Goal: Information Seeking & Learning: Learn about a topic

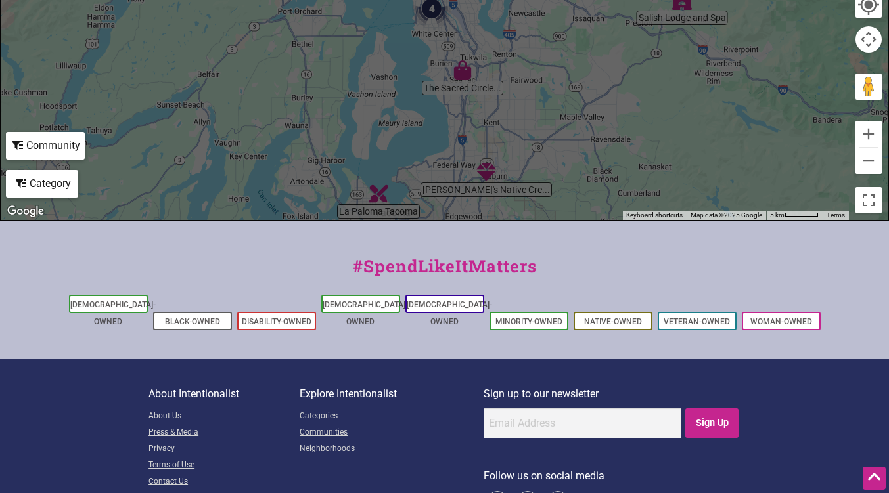
scroll to position [531, 0]
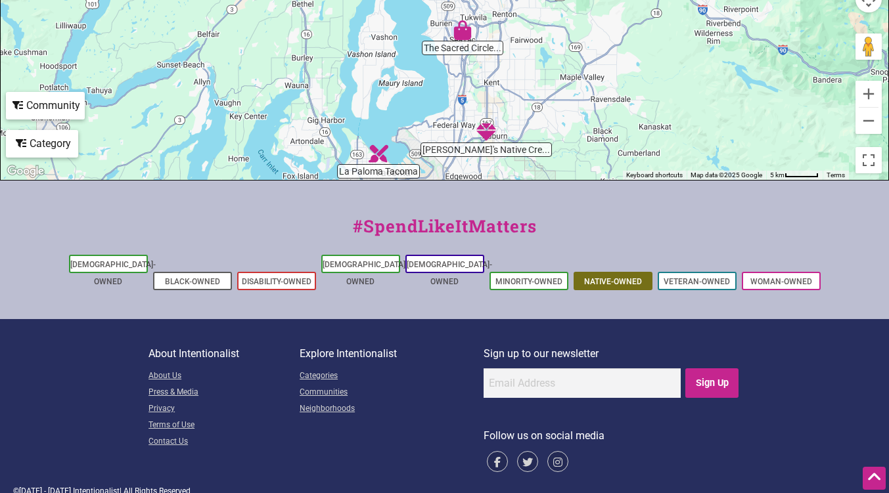
click at [611, 277] on link "Native-Owned" at bounding box center [613, 281] width 58 height 9
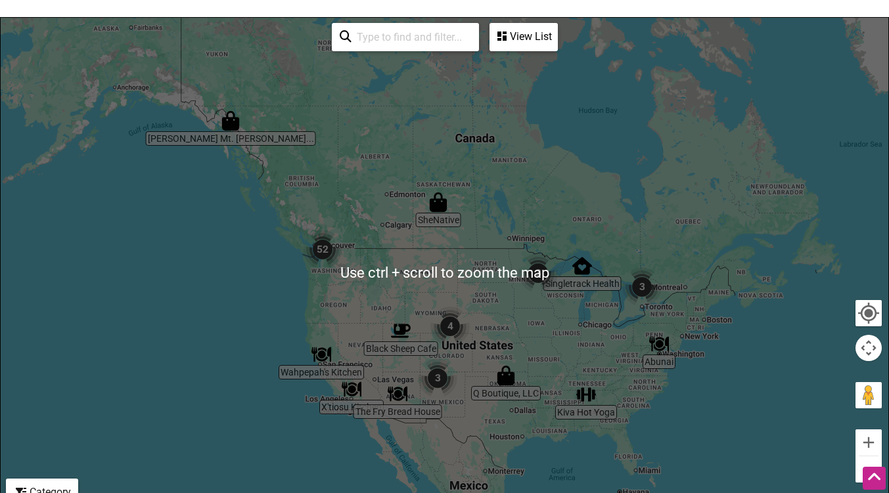
scroll to position [252, 0]
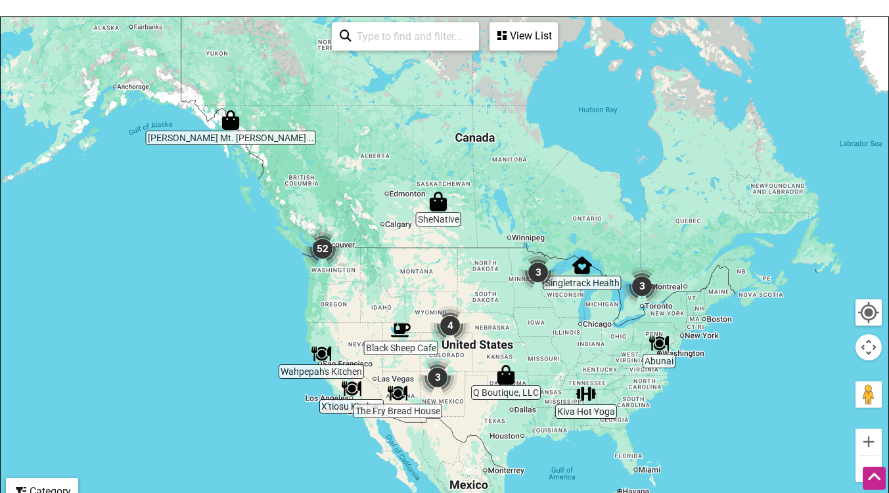
click at [328, 252] on img "52" at bounding box center [323, 249] width 50 height 50
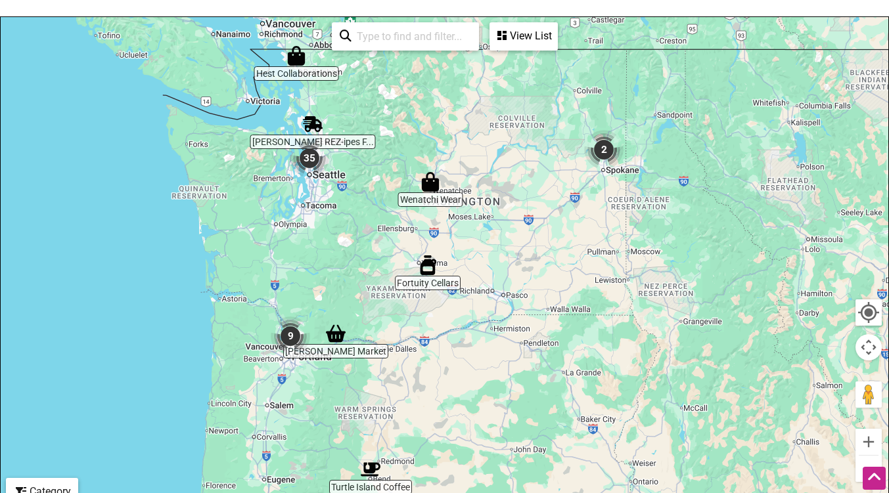
click at [309, 162] on img "35" at bounding box center [309, 158] width 50 height 50
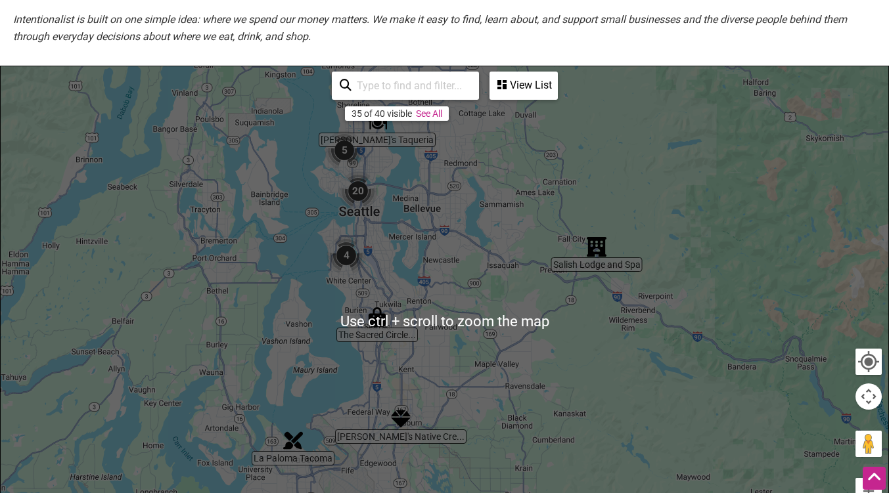
scroll to position [202, 0]
click at [359, 191] on img "20" at bounding box center [358, 192] width 50 height 50
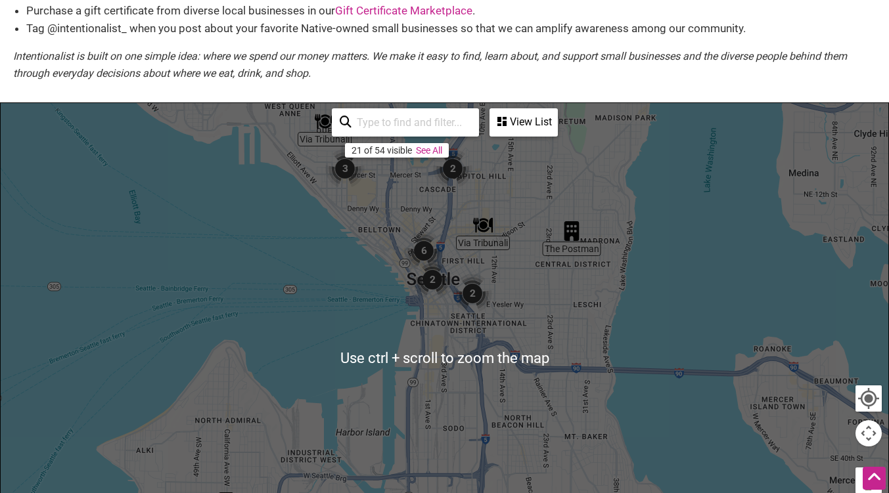
scroll to position [166, 0]
click at [476, 303] on img "2" at bounding box center [472, 294] width 50 height 50
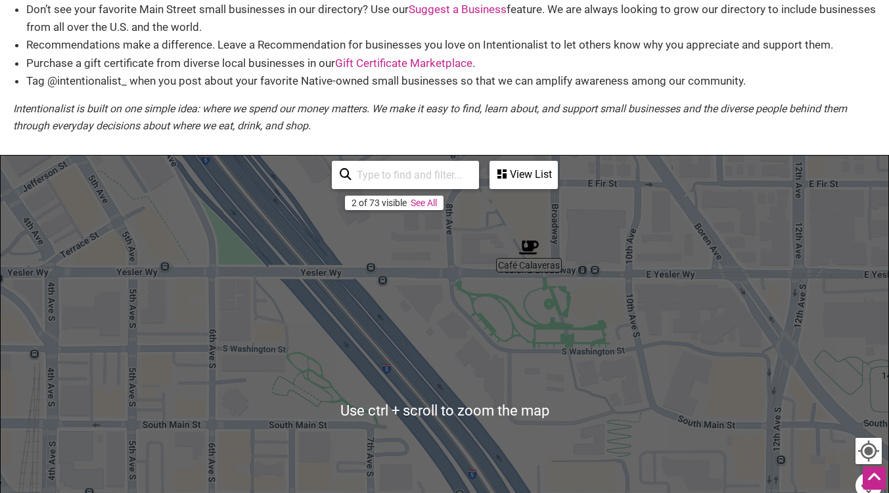
scroll to position [124, 0]
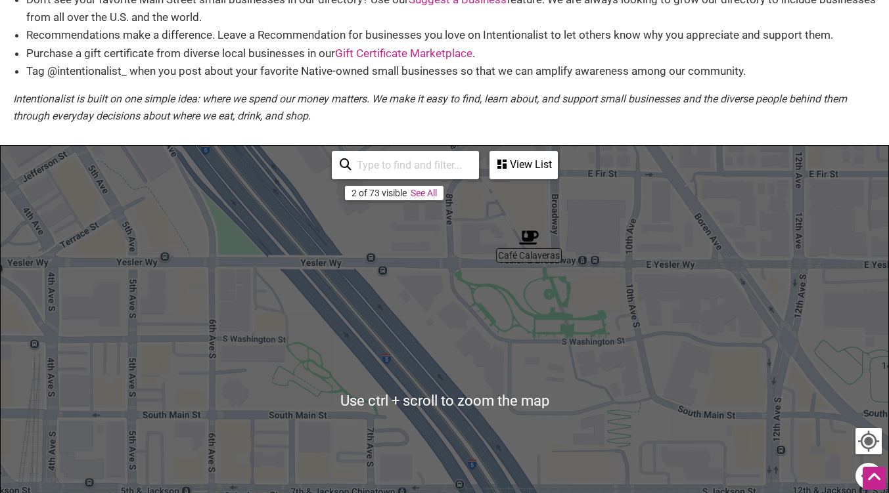
click at [528, 161] on div "View List" at bounding box center [524, 164] width 66 height 25
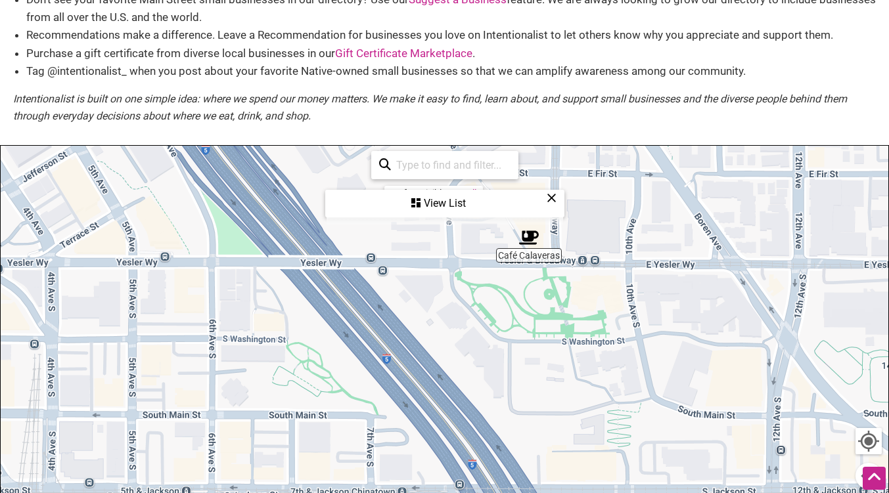
click at [447, 201] on div "View List" at bounding box center [445, 203] width 237 height 25
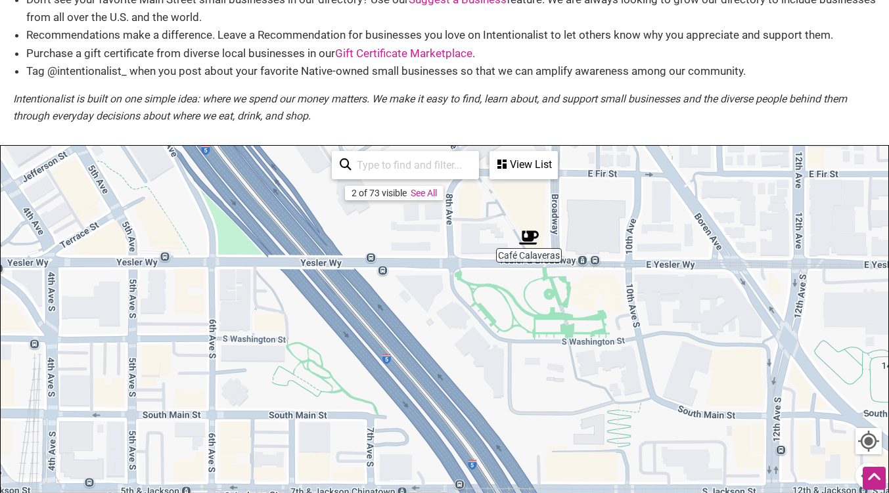
click at [516, 173] on div "View List" at bounding box center [524, 164] width 66 height 25
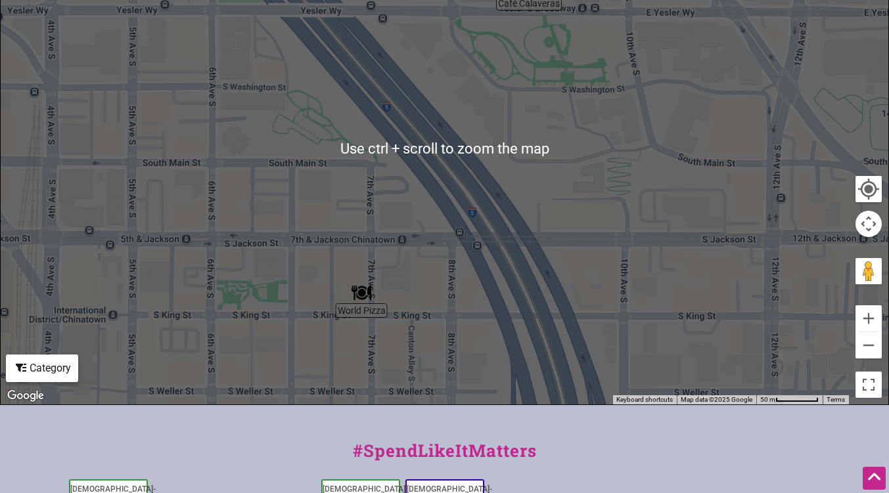
scroll to position [375, 0]
click at [872, 347] on button "Zoom out" at bounding box center [868, 346] width 26 height 26
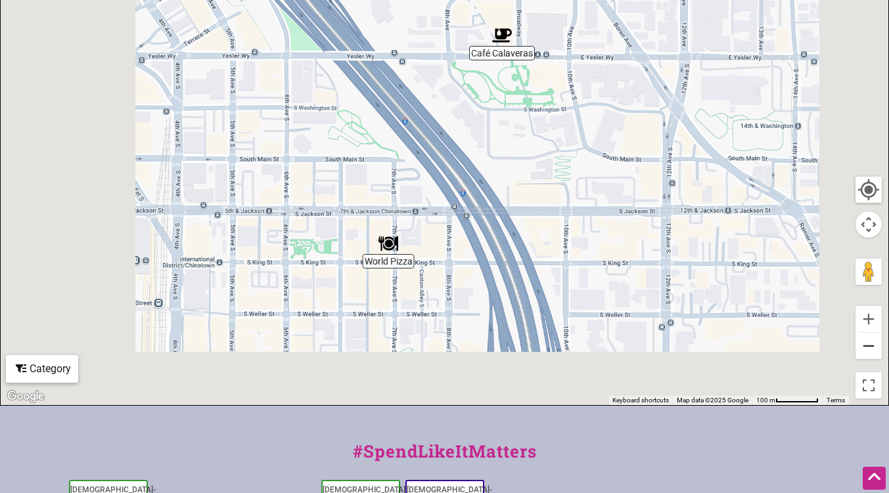
click at [872, 347] on button "Zoom out" at bounding box center [868, 346] width 26 height 26
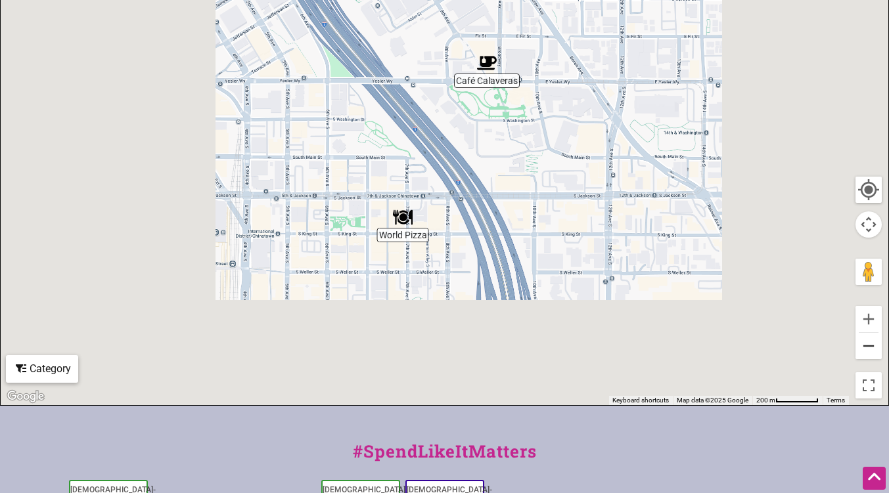
click at [872, 347] on button "Zoom out" at bounding box center [868, 346] width 26 height 26
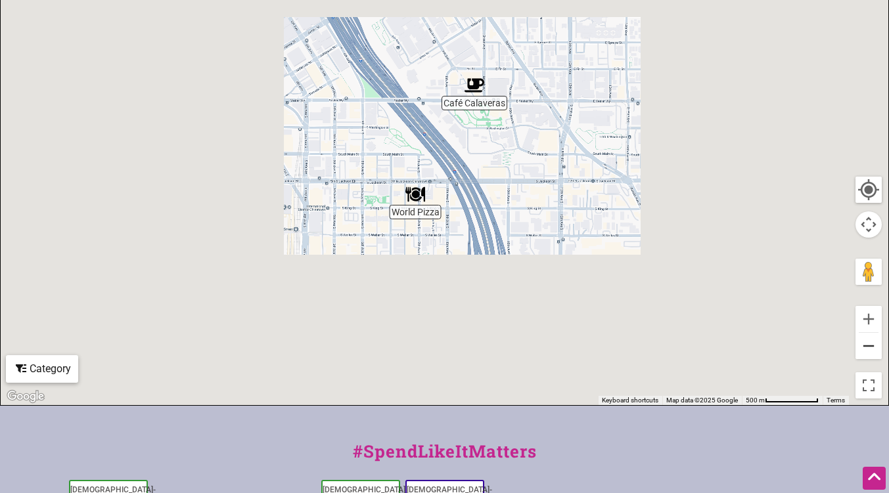
click at [872, 347] on button "Zoom out" at bounding box center [868, 346] width 26 height 26
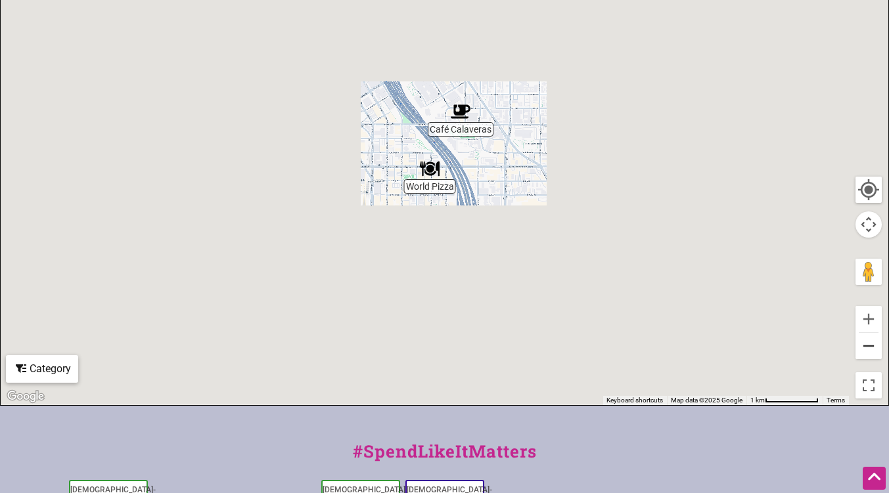
click at [872, 347] on button "Zoom out" at bounding box center [868, 346] width 26 height 26
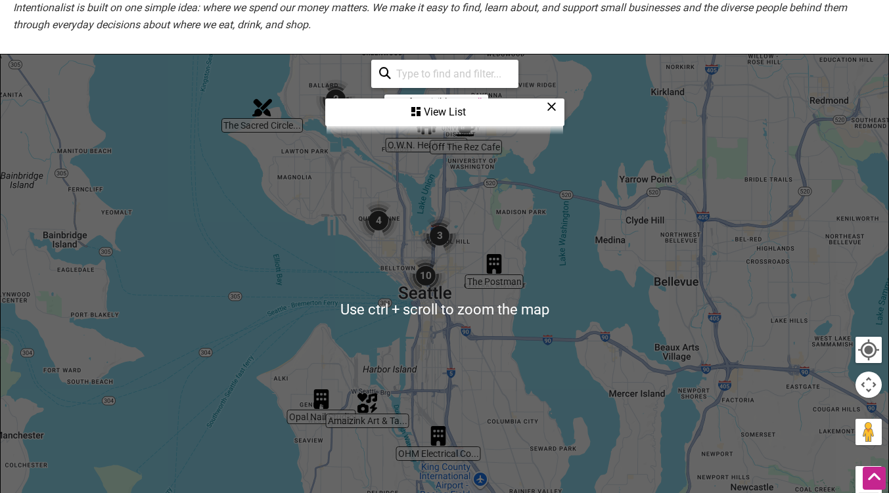
scroll to position [214, 0]
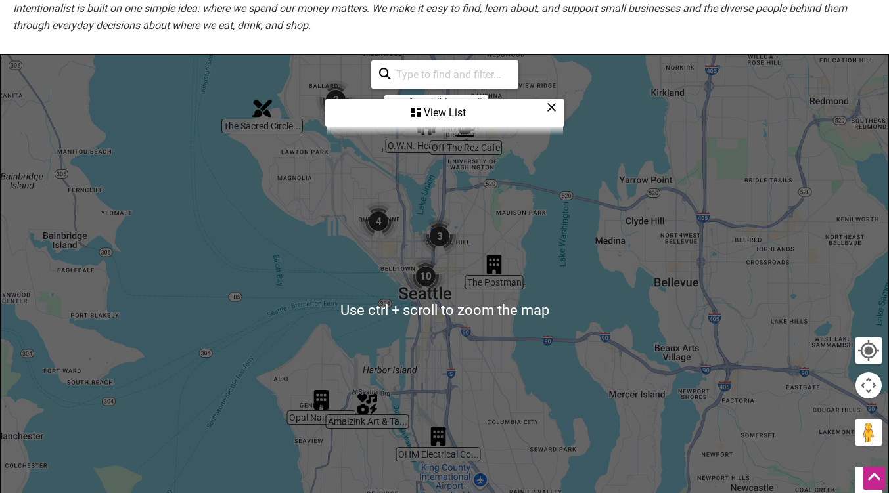
click at [436, 108] on div "View List" at bounding box center [445, 113] width 237 height 25
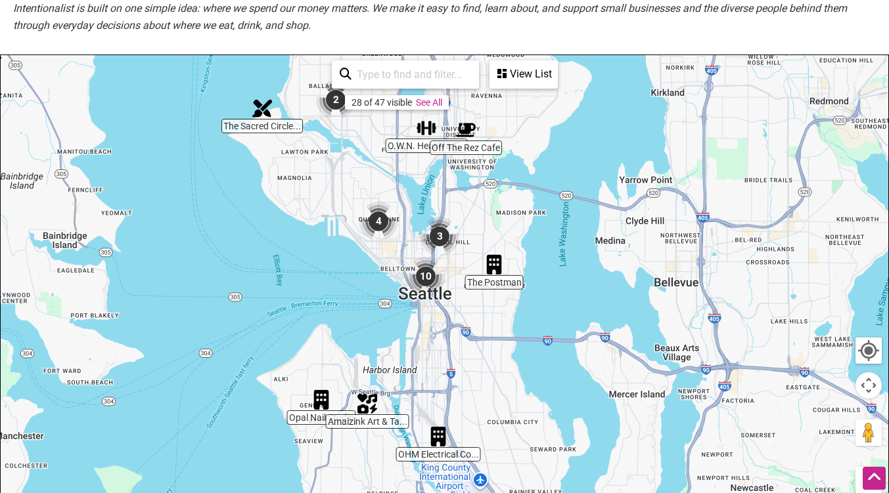
click at [436, 104] on link "See All" at bounding box center [429, 102] width 26 height 11
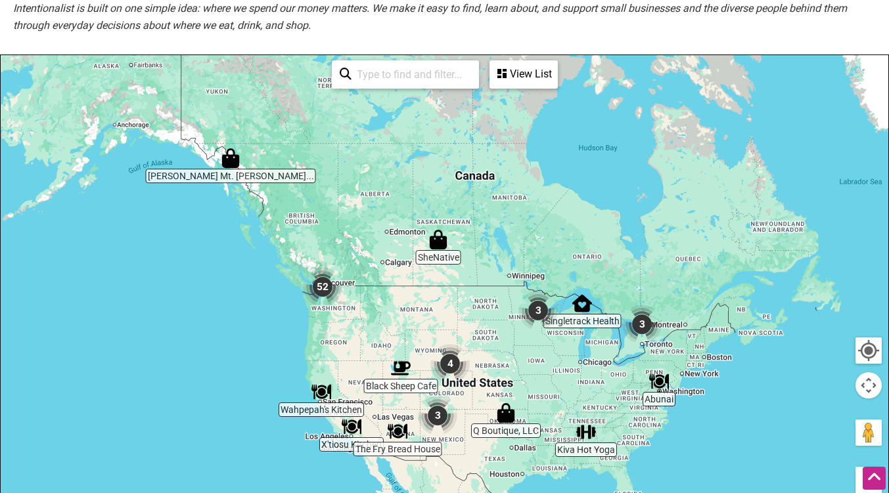
click at [531, 72] on div "View List" at bounding box center [524, 74] width 66 height 25
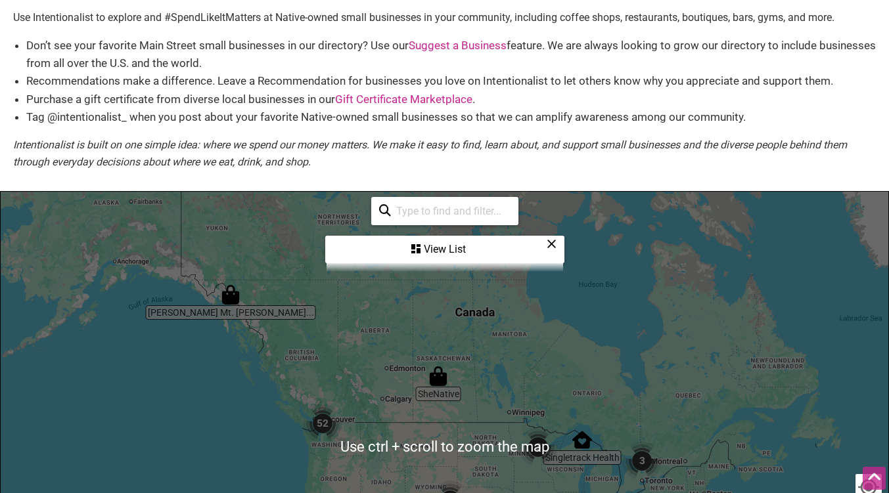
scroll to position [0, 0]
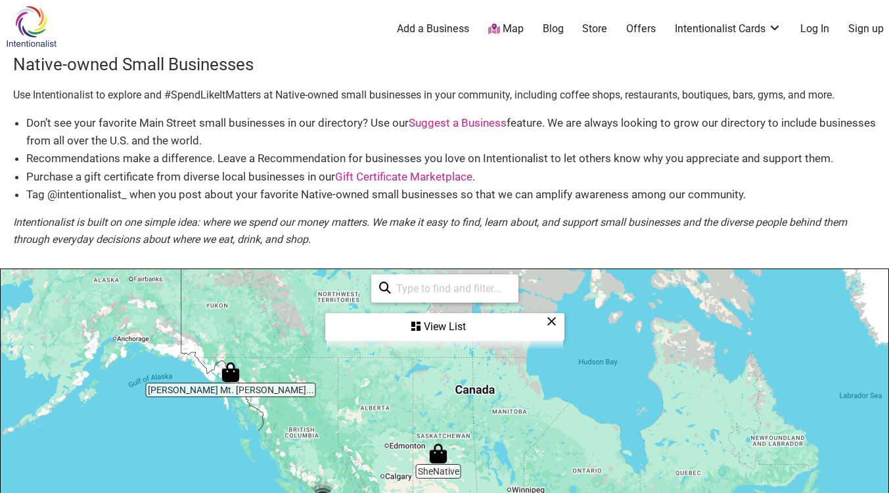
click at [459, 319] on div "View List" at bounding box center [445, 327] width 237 height 25
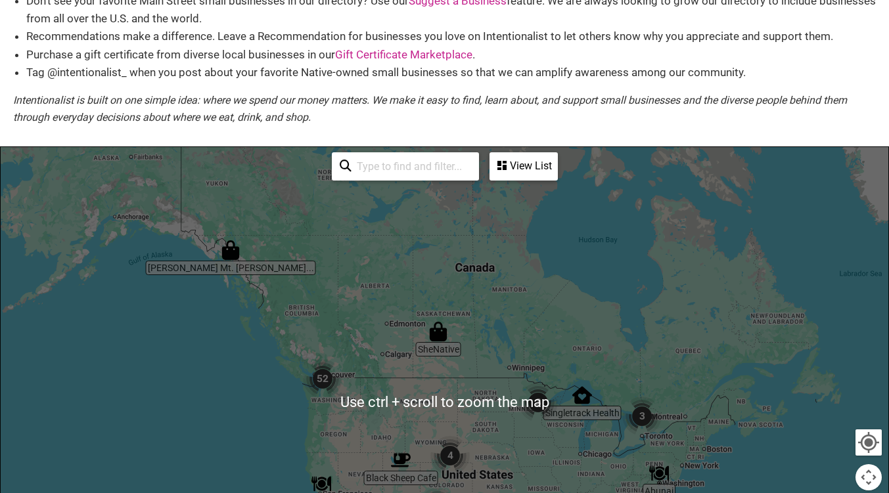
scroll to position [131, 0]
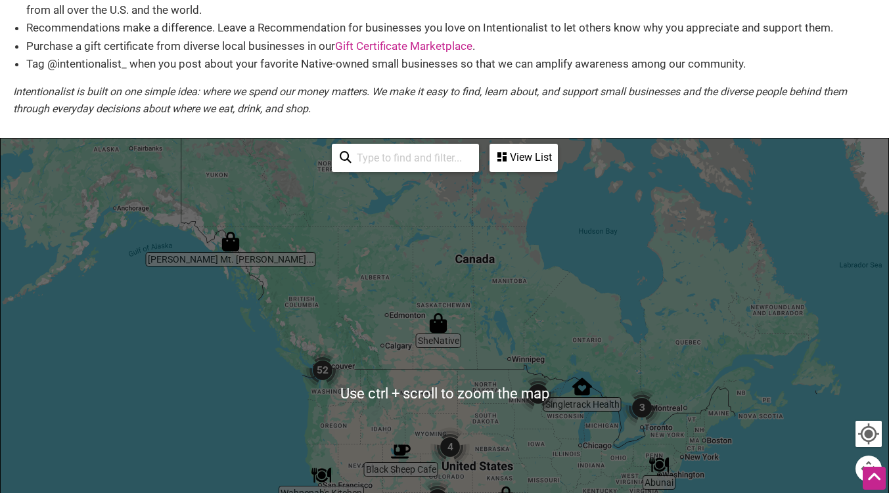
click at [319, 378] on img "52" at bounding box center [323, 371] width 50 height 50
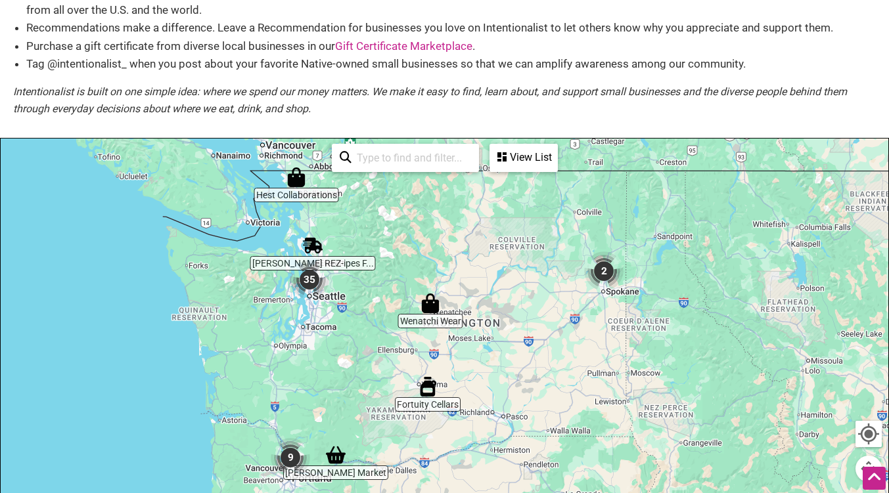
click at [310, 288] on img "35" at bounding box center [309, 280] width 50 height 50
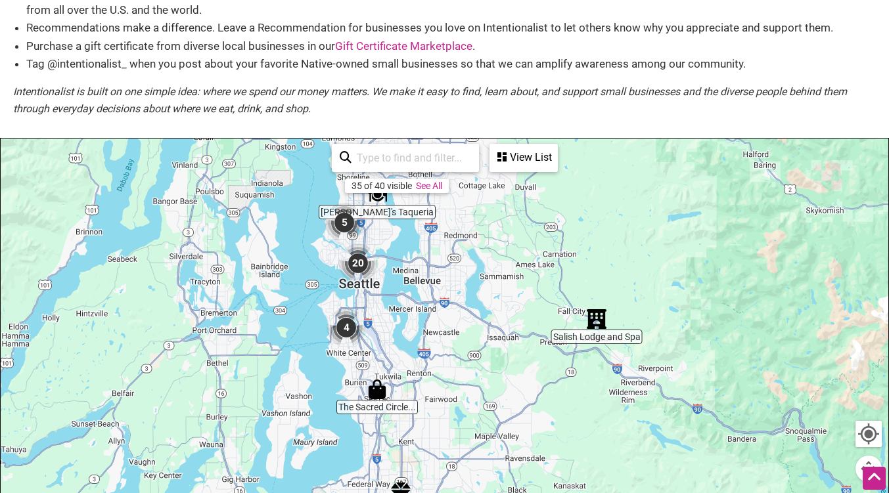
click at [355, 260] on img "20" at bounding box center [358, 263] width 50 height 50
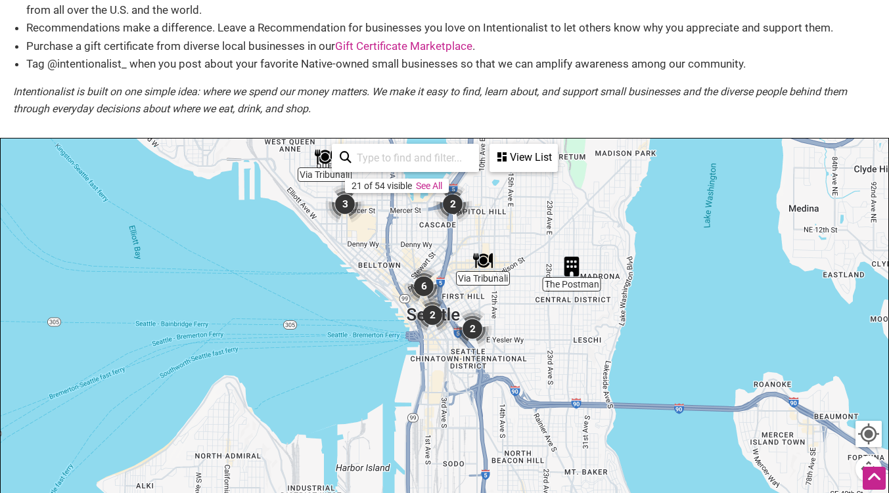
click at [436, 307] on img "6" at bounding box center [424, 286] width 50 height 50
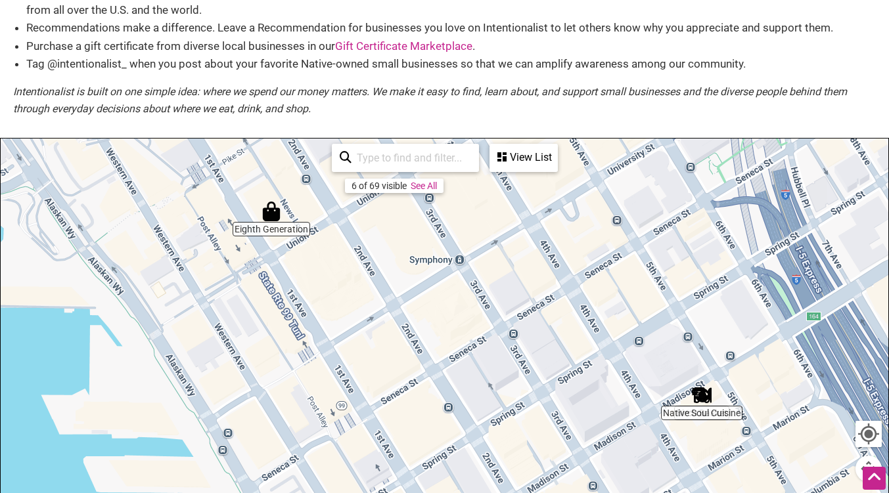
drag, startPoint x: 777, startPoint y: 464, endPoint x: 703, endPoint y: 250, distance: 226.7
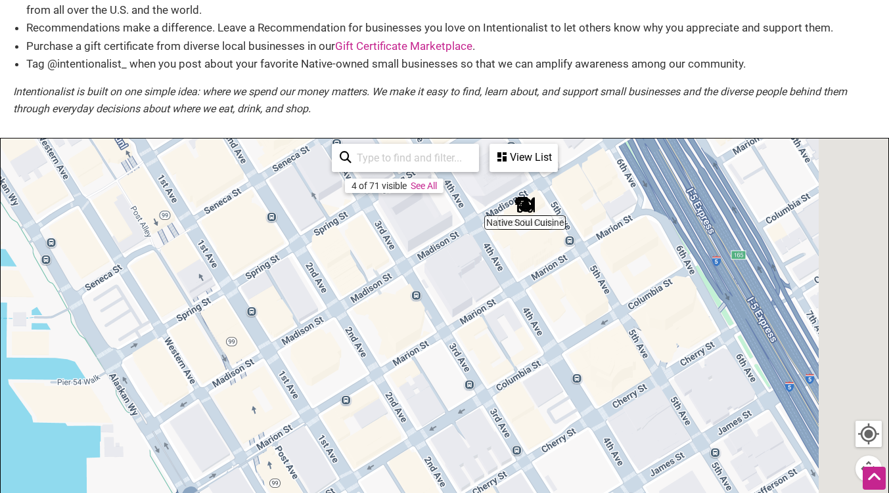
drag, startPoint x: 715, startPoint y: 406, endPoint x: 364, endPoint y: 85, distance: 475.3
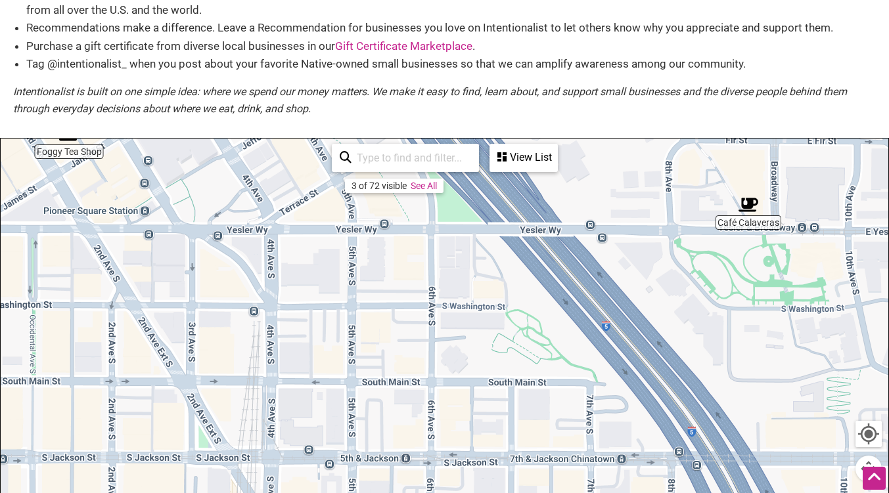
drag, startPoint x: 364, startPoint y: 85, endPoint x: 217, endPoint y: 258, distance: 226.5
click at [217, 258] on div "To navigate, press the arrow keys." at bounding box center [445, 394] width 888 height 511
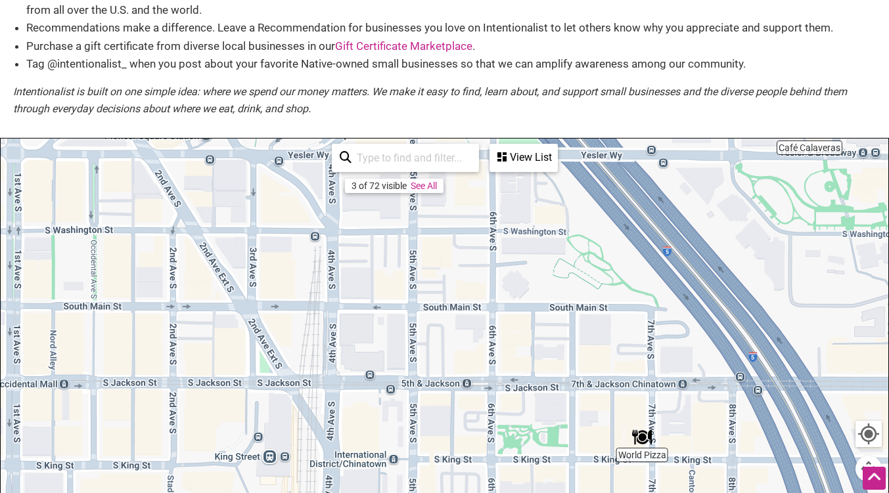
drag, startPoint x: 324, startPoint y: 337, endPoint x: 497, endPoint y: 97, distance: 296.1
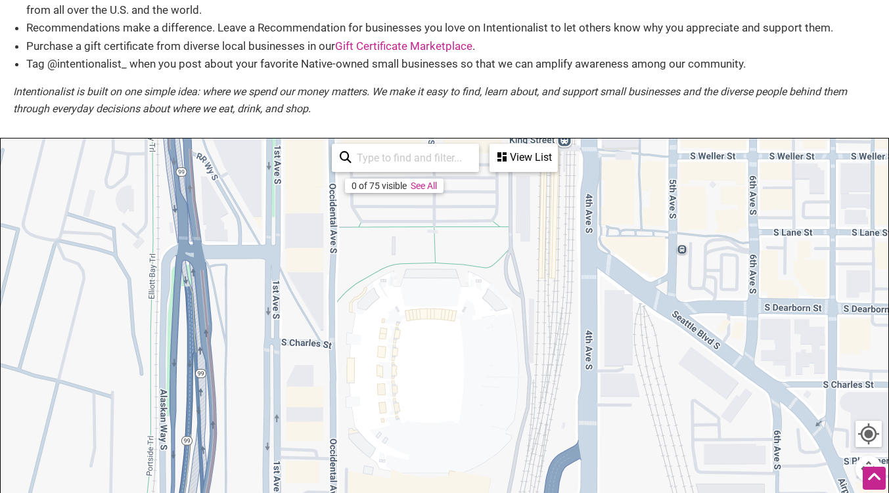
drag, startPoint x: 497, startPoint y: 97, endPoint x: 491, endPoint y: 184, distance: 87.5
click at [491, 184] on div "To navigate, press the arrow keys." at bounding box center [445, 394] width 888 height 511
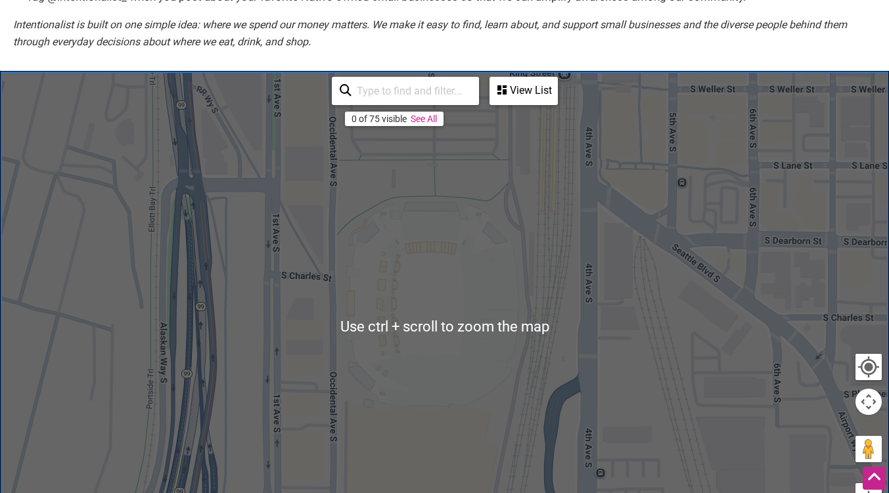
scroll to position [342, 0]
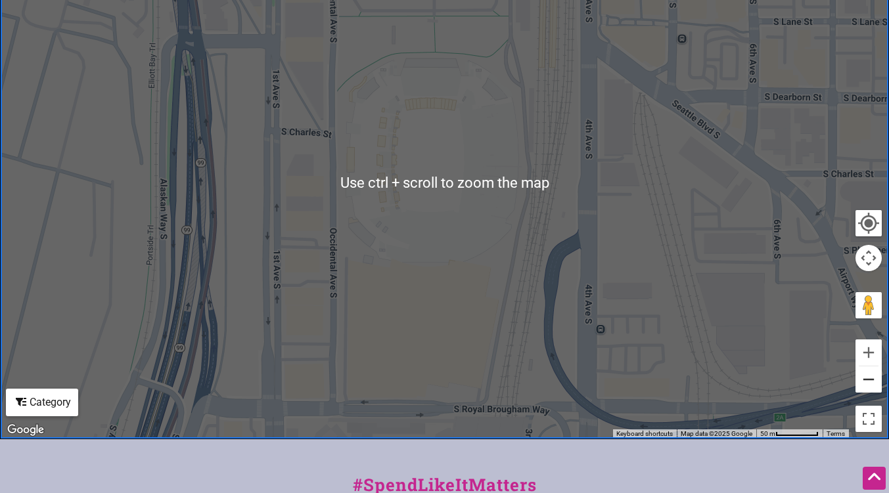
click at [874, 379] on button "Zoom out" at bounding box center [868, 380] width 26 height 26
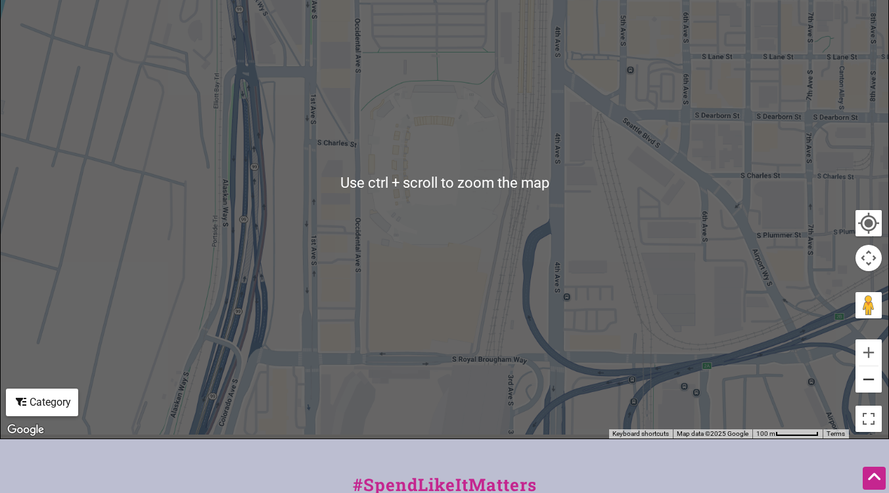
click at [874, 379] on button "Zoom out" at bounding box center [868, 380] width 26 height 26
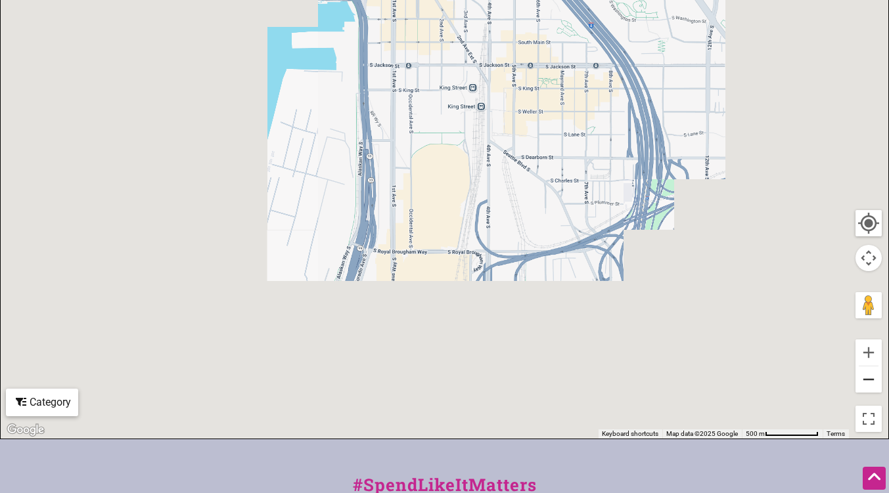
click at [874, 379] on button "Zoom out" at bounding box center [868, 380] width 26 height 26
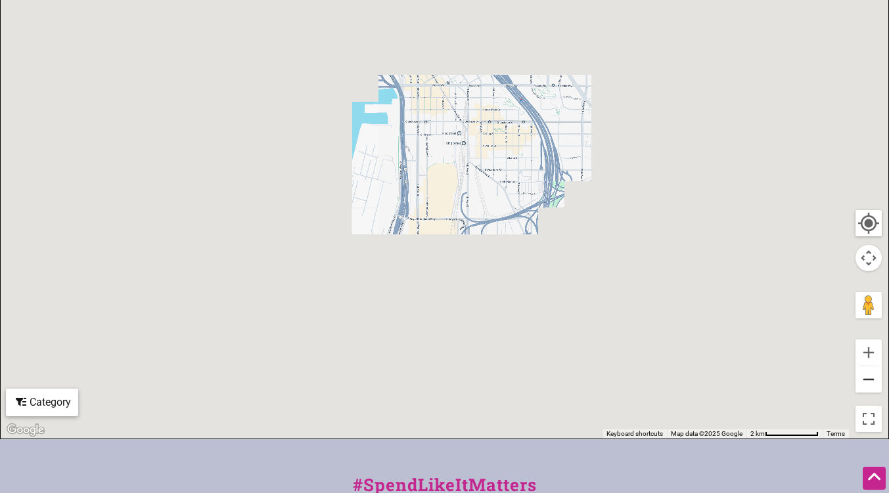
click at [874, 379] on button "Zoom out" at bounding box center [868, 380] width 26 height 26
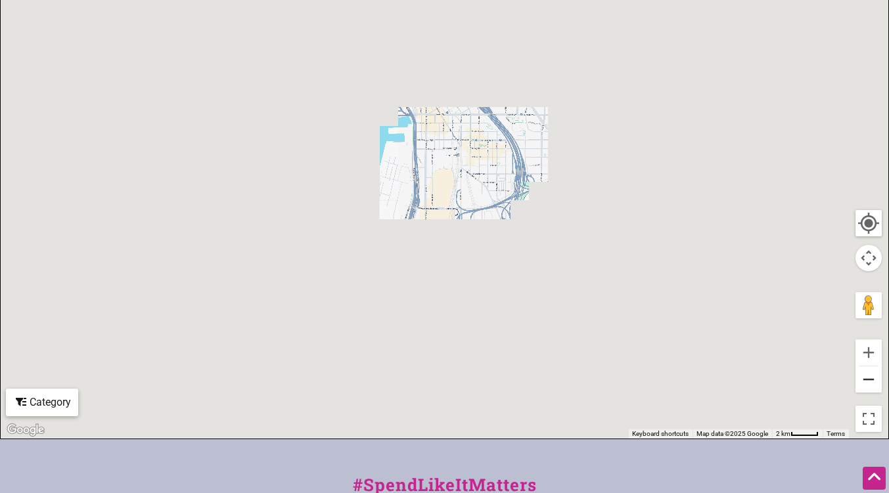
click at [874, 379] on button "Zoom out" at bounding box center [868, 380] width 26 height 26
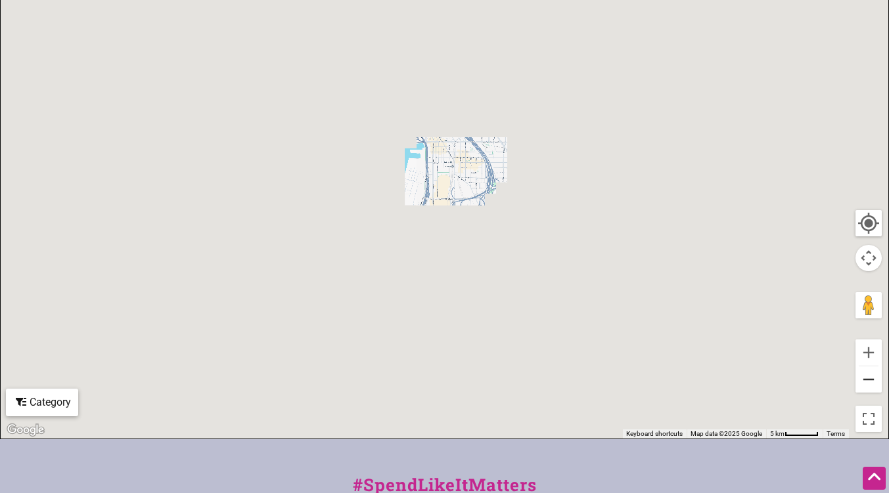
click at [874, 379] on button "Zoom out" at bounding box center [868, 380] width 26 height 26
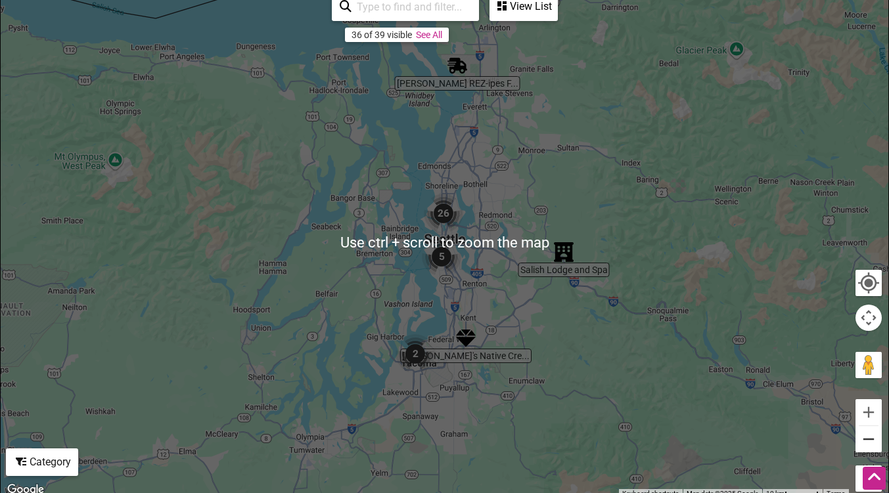
scroll to position [281, 0]
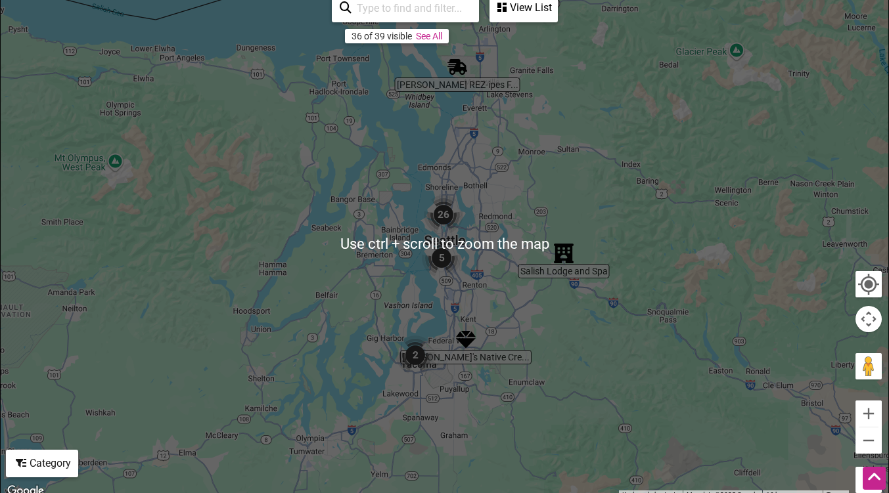
click at [522, 8] on div "View List" at bounding box center [524, 7] width 66 height 25
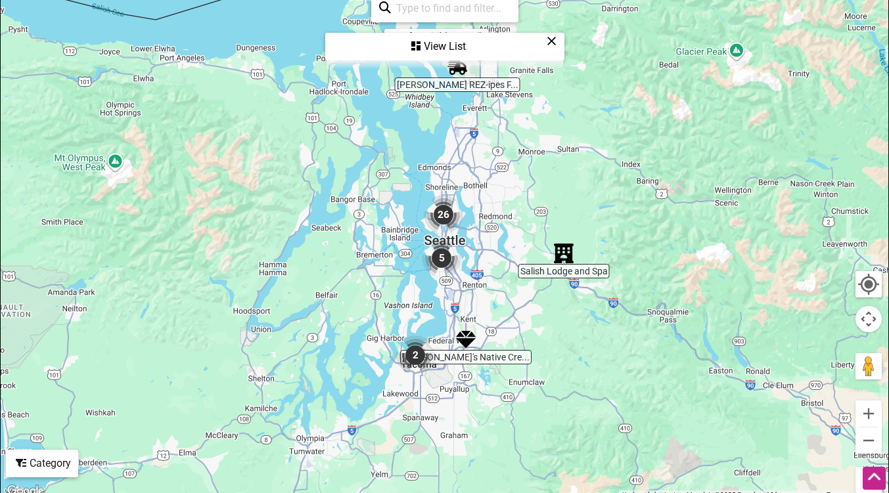
click at [430, 46] on div "View List" at bounding box center [445, 46] width 237 height 25
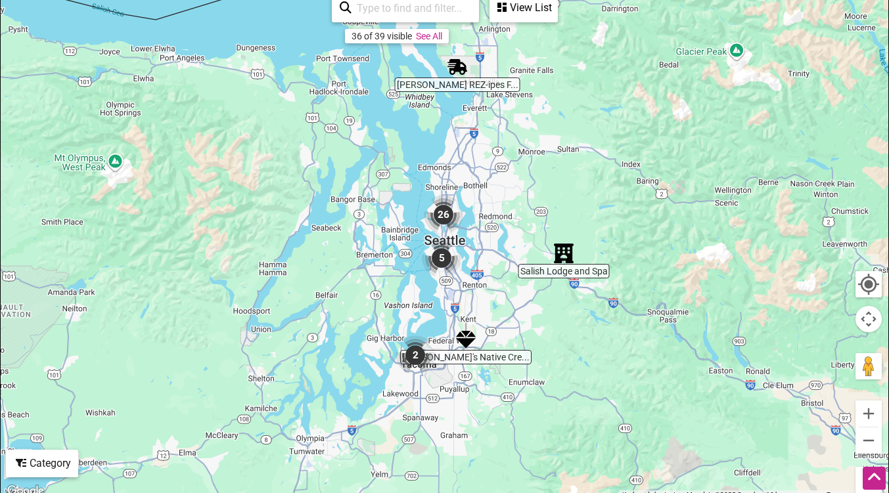
click at [430, 46] on div "To navigate, press the arrow keys." at bounding box center [445, 244] width 888 height 511
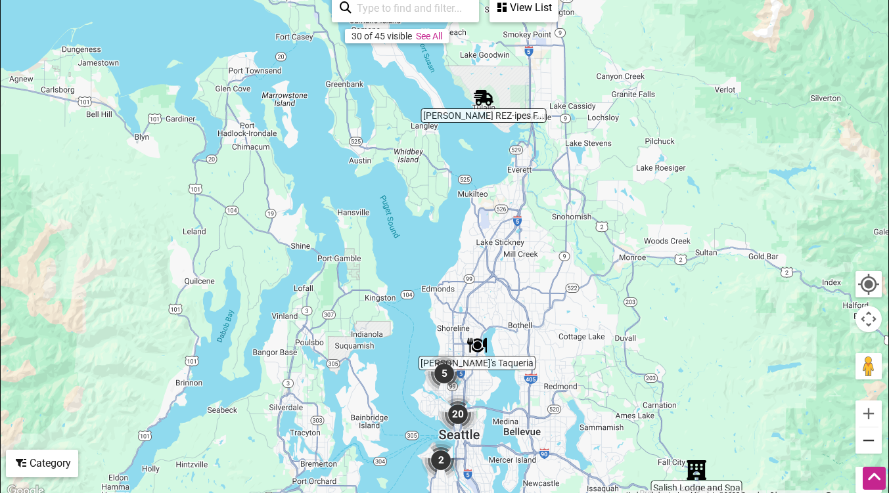
click at [870, 444] on button "Zoom out" at bounding box center [868, 441] width 26 height 26
